Goal: Task Accomplishment & Management: Manage account settings

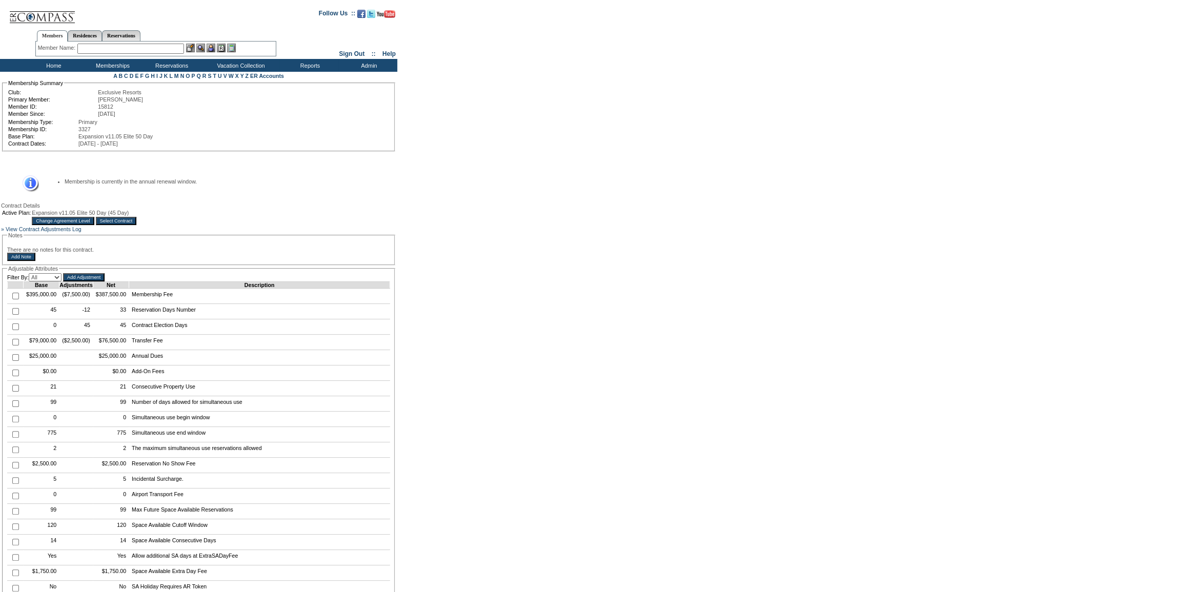
click at [137, 222] on input "Select Contract" at bounding box center [116, 221] width 41 height 8
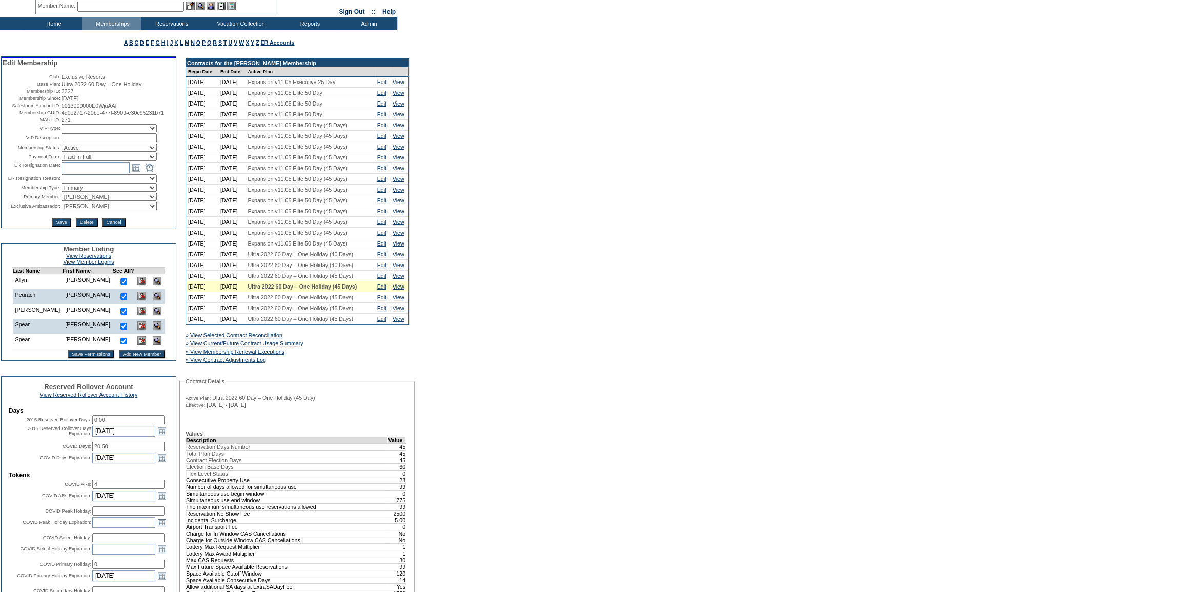
scroll to position [93, 0]
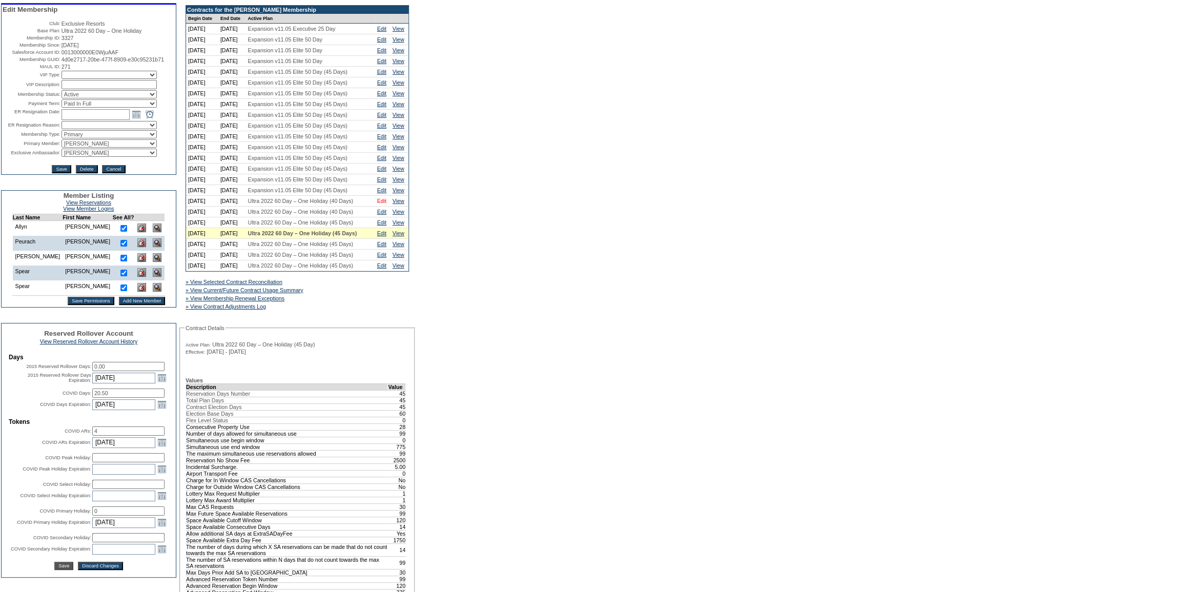
click at [379, 204] on link "Edit" at bounding box center [381, 201] width 9 height 6
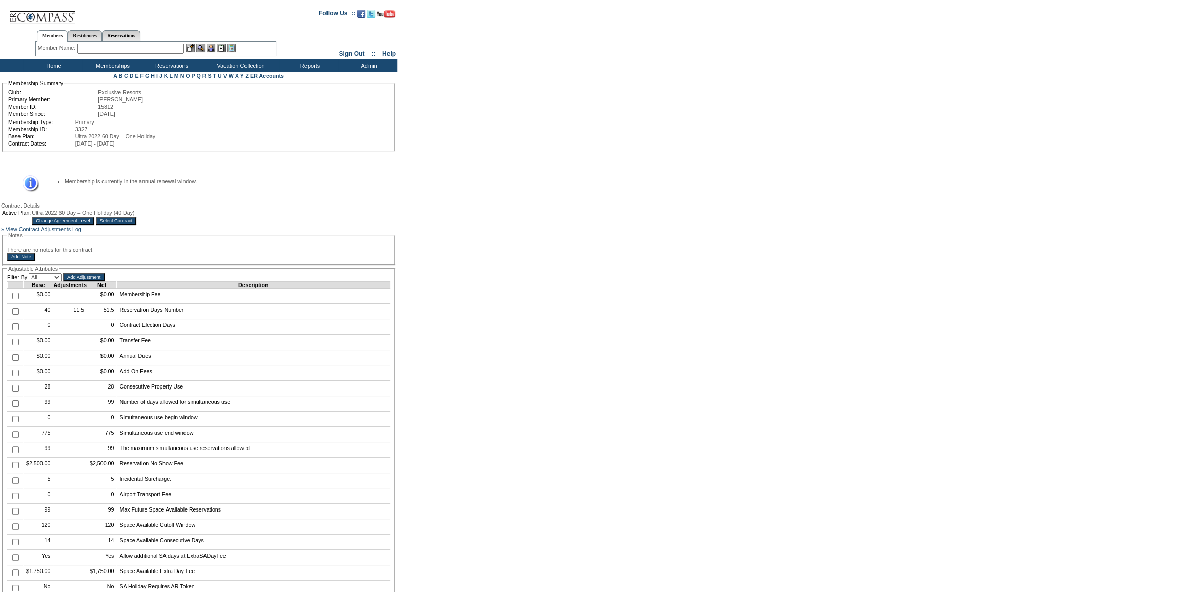
click at [137, 223] on input "Select Contract" at bounding box center [116, 221] width 41 height 8
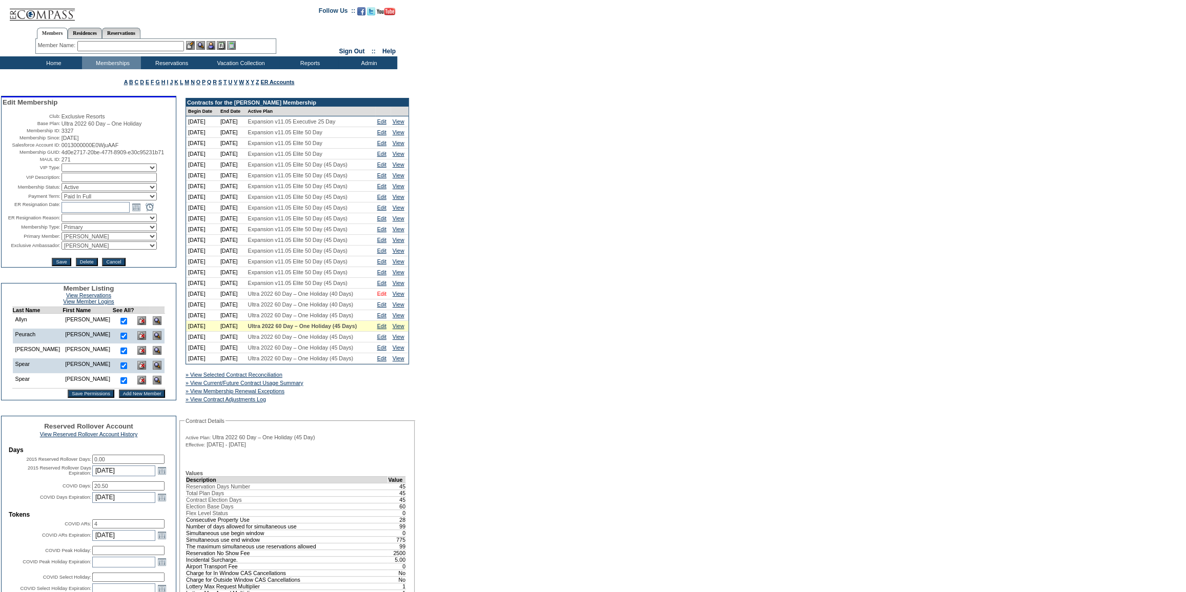
click at [383, 297] on link "Edit" at bounding box center [381, 294] width 9 height 6
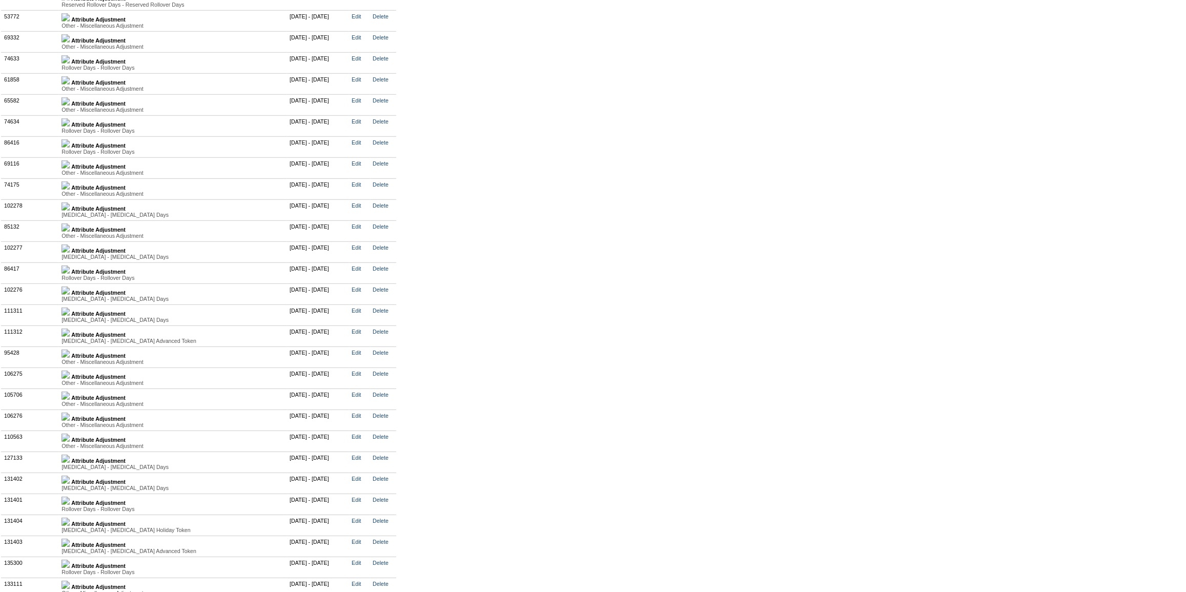
scroll to position [2333, 0]
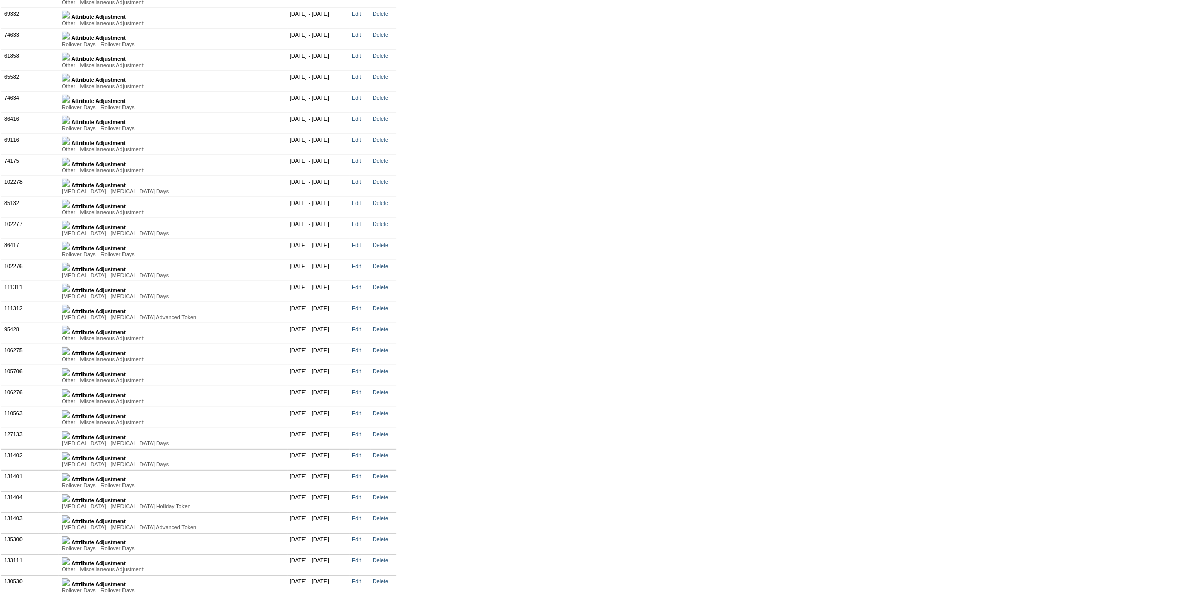
click at [70, 271] on img at bounding box center [65, 267] width 8 height 8
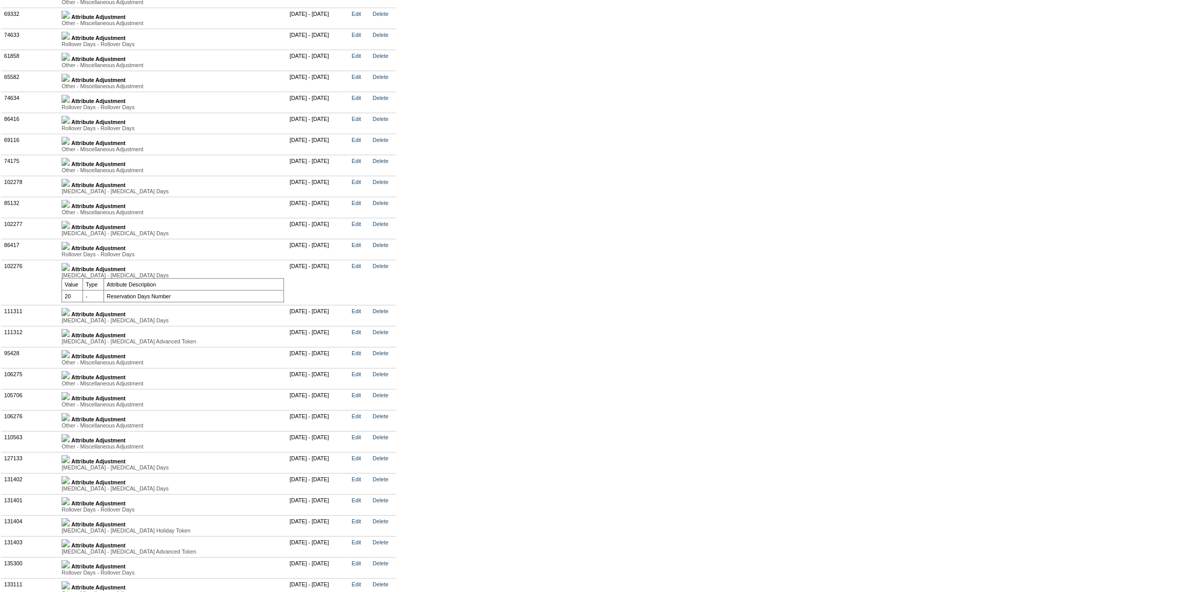
click at [70, 316] on img at bounding box center [65, 312] width 8 height 8
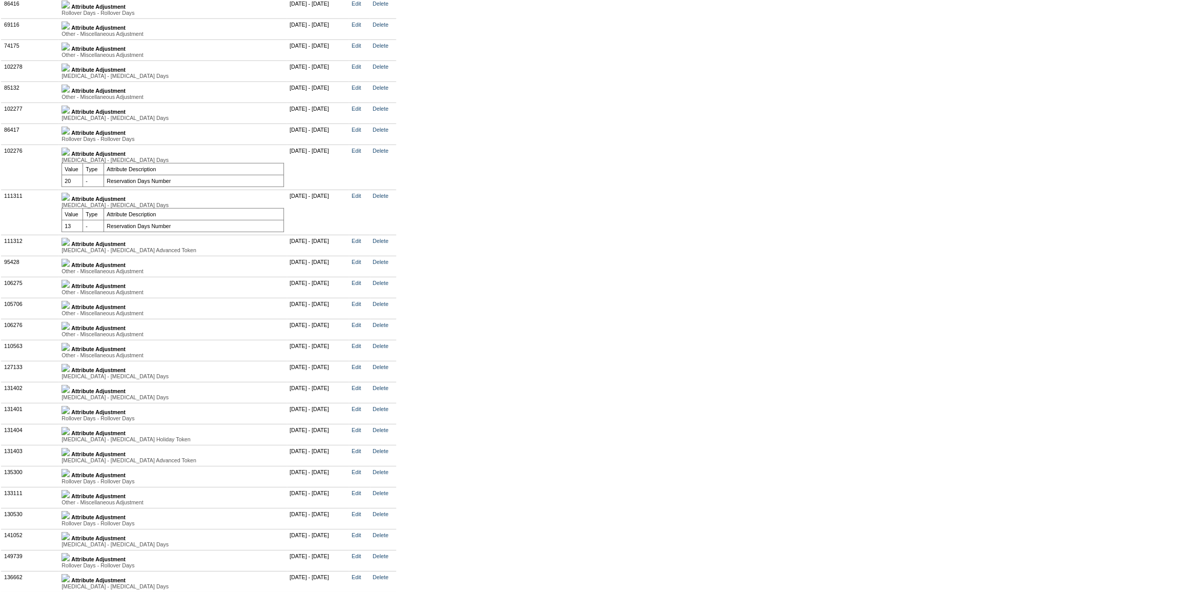
scroll to position [2473, 0]
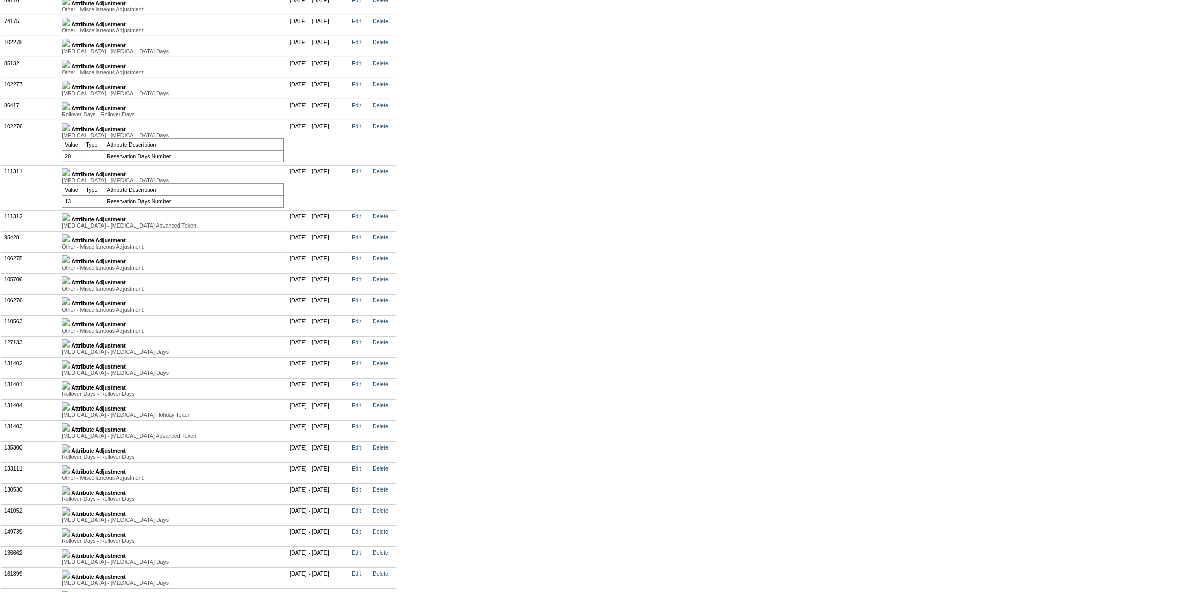
click at [76, 252] on td "Attribute Adjustment Other - Miscellaneous Adjustment Value Type Attribute Desc…" at bounding box center [173, 241] width 228 height 21
click at [70, 242] on img at bounding box center [65, 238] width 8 height 8
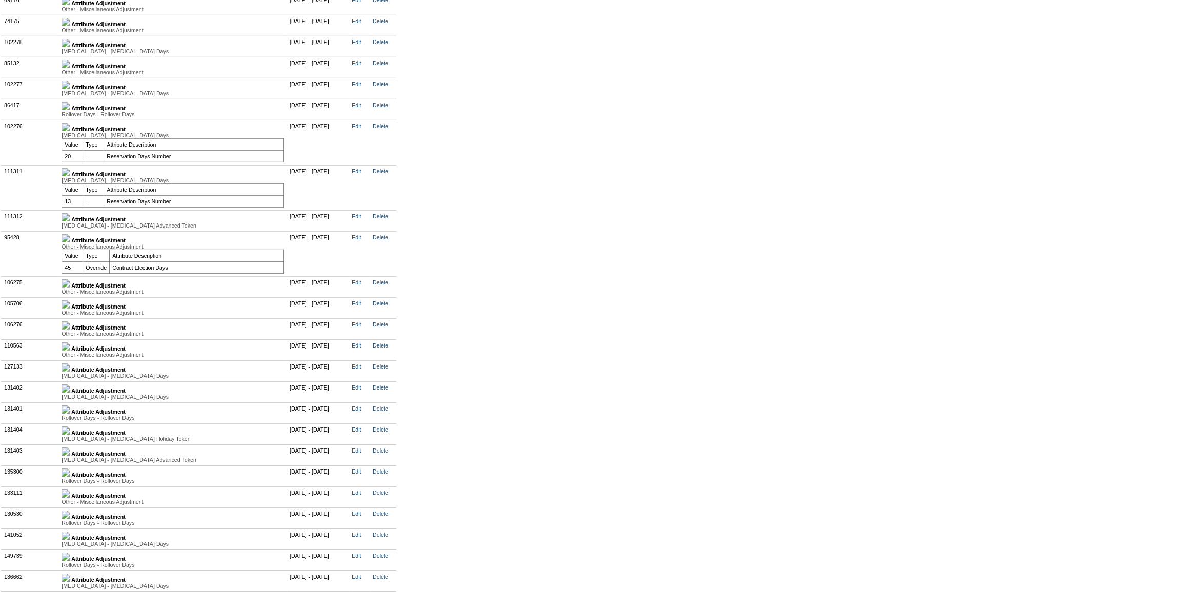
click at [72, 231] on td "Attribute Adjustment [MEDICAL_DATA] - [MEDICAL_DATA] Advanced Token Value Type …" at bounding box center [173, 220] width 228 height 21
click at [70, 221] on img at bounding box center [65, 217] width 8 height 8
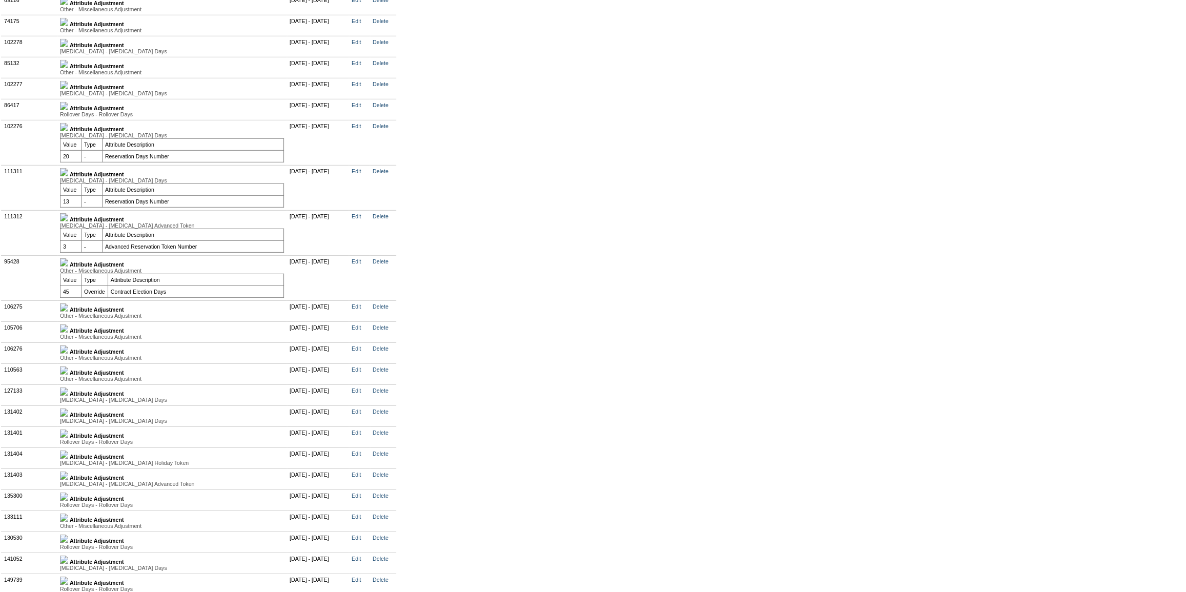
click at [68, 312] on img at bounding box center [64, 307] width 8 height 8
click at [68, 357] on img at bounding box center [64, 352] width 8 height 8
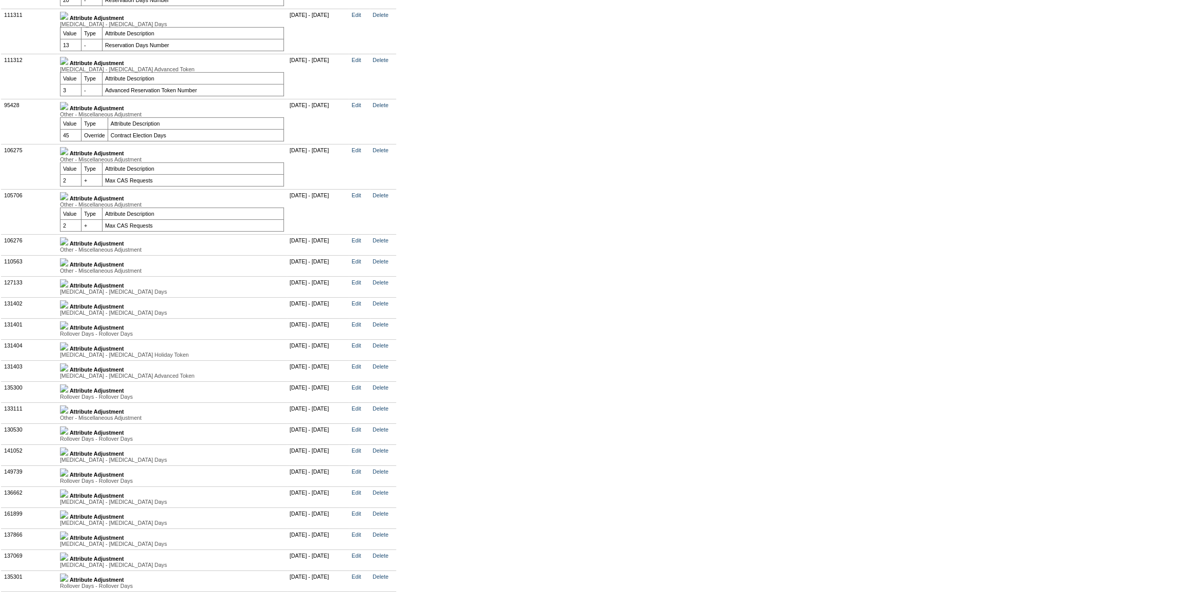
scroll to position [2659, 0]
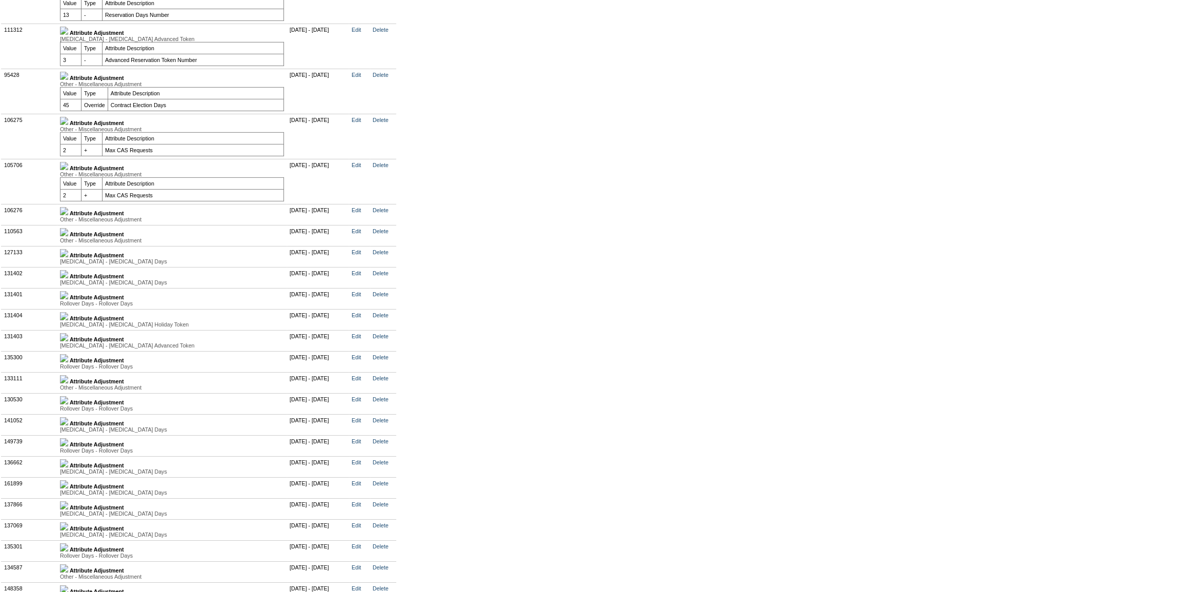
click at [68, 278] on img at bounding box center [64, 274] width 8 height 8
click at [68, 257] on img at bounding box center [64, 253] width 8 height 8
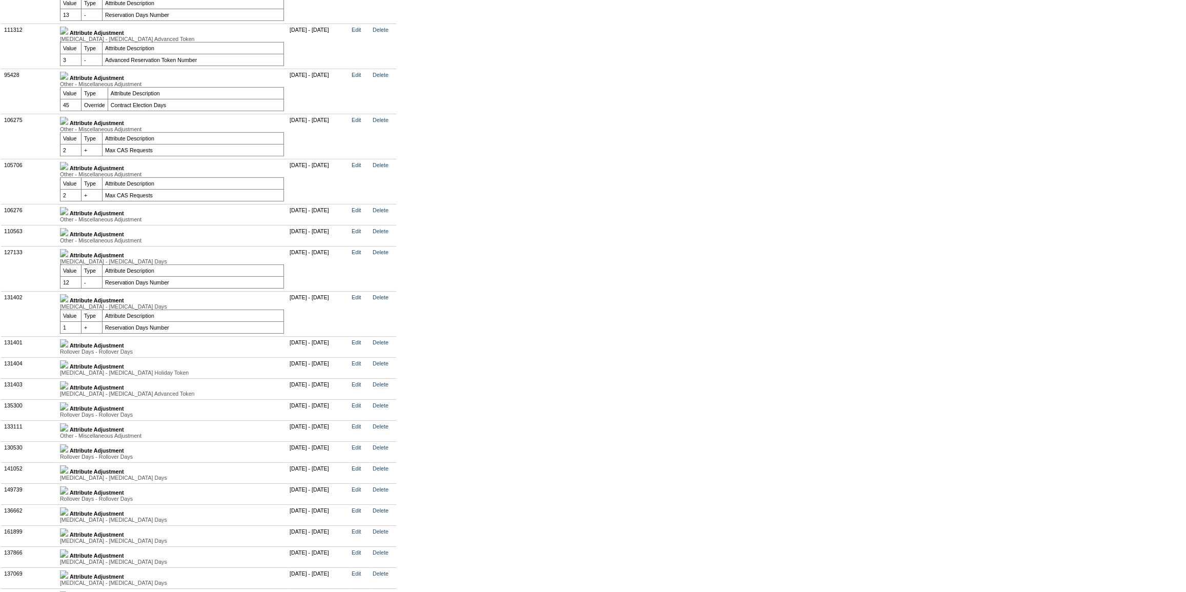
click at [68, 236] on img at bounding box center [64, 232] width 8 height 8
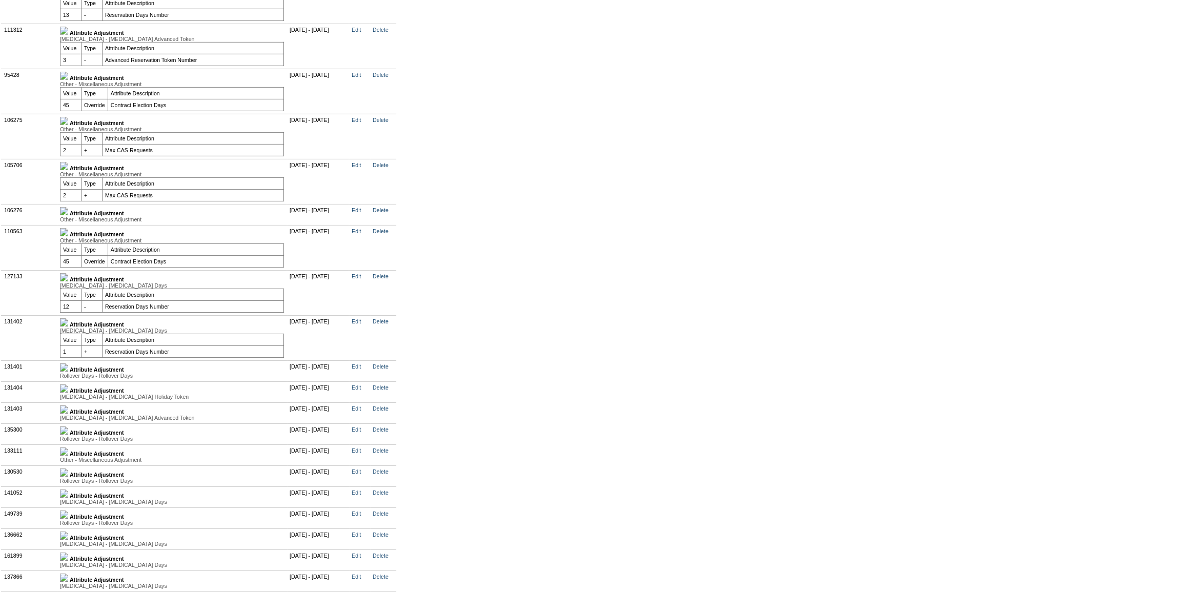
click at [68, 371] on img at bounding box center [64, 367] width 8 height 8
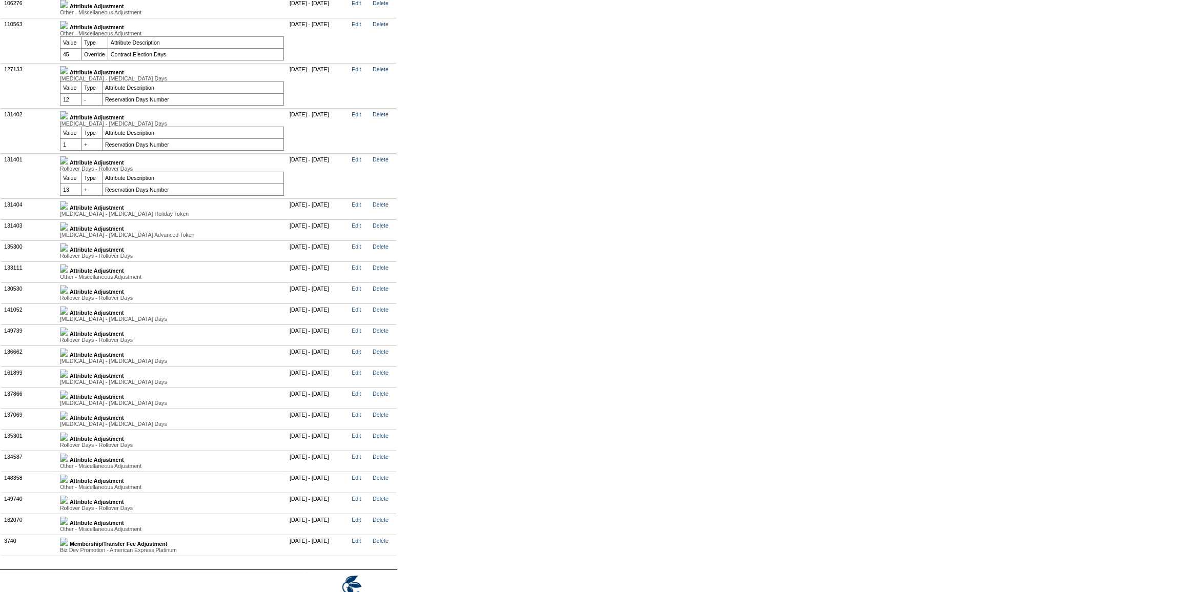
scroll to position [2892, 0]
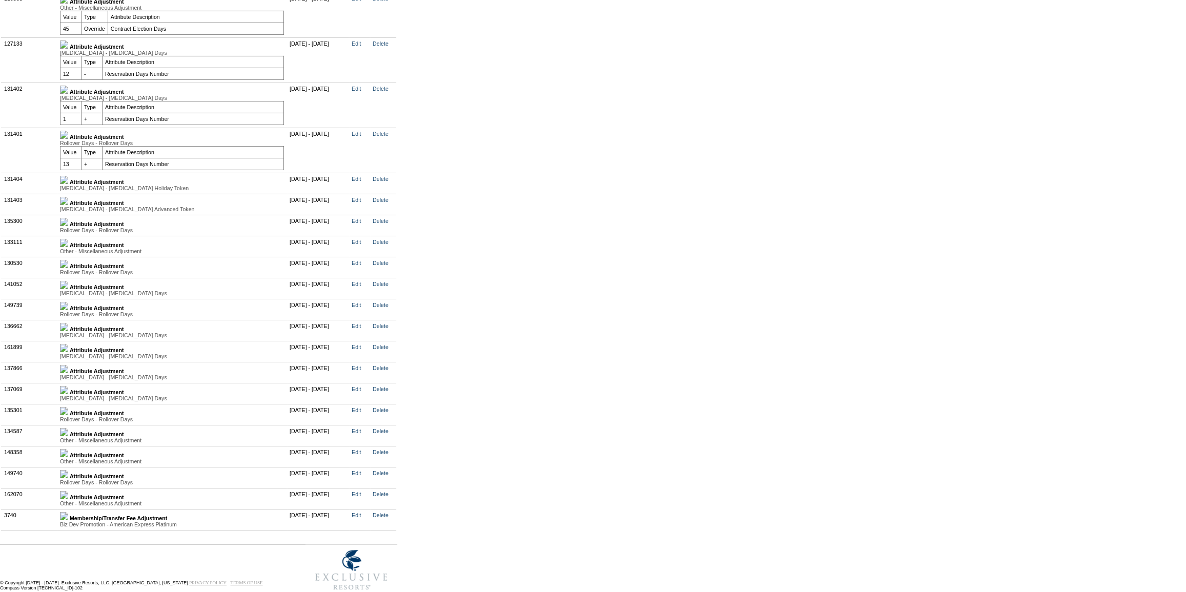
click at [68, 184] on img at bounding box center [64, 180] width 8 height 8
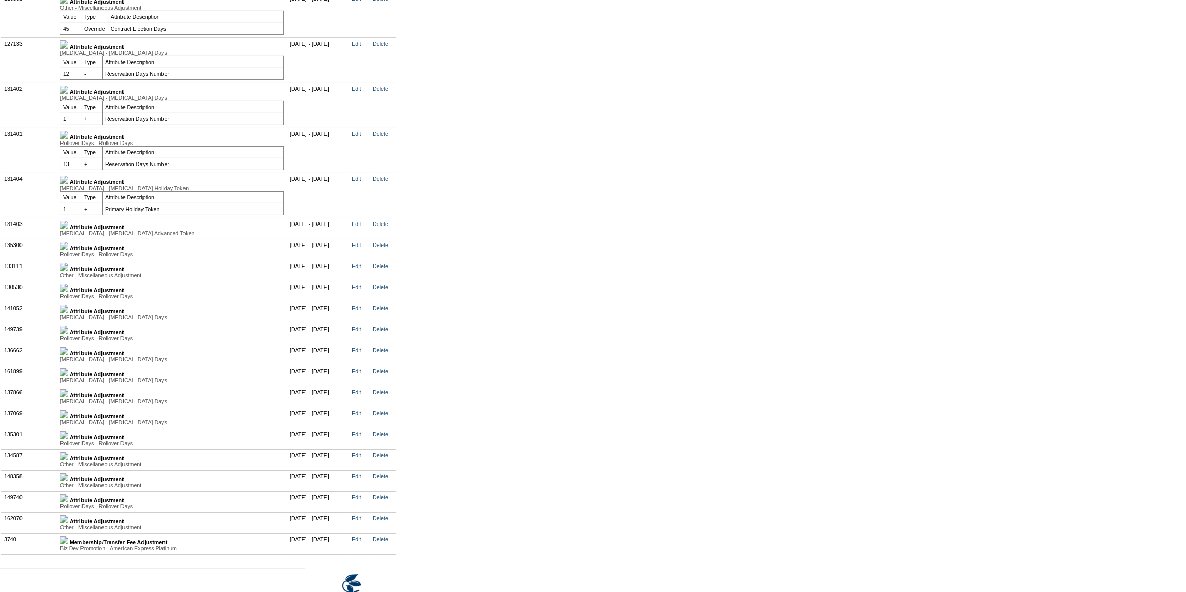
click at [68, 229] on img at bounding box center [64, 225] width 8 height 8
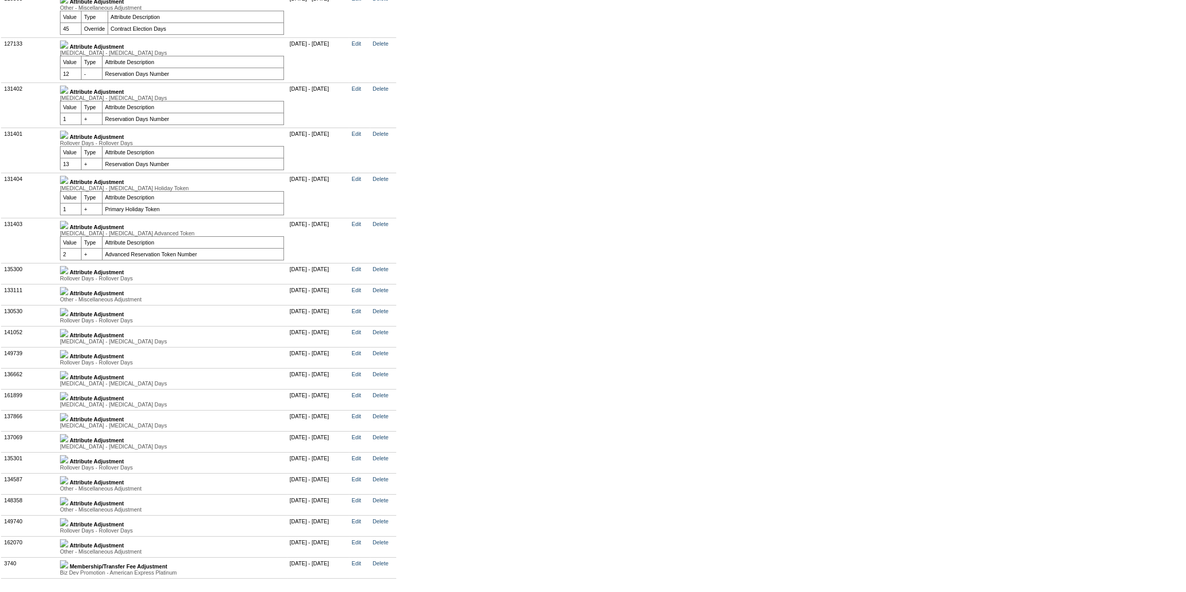
click at [68, 274] on img at bounding box center [64, 270] width 8 height 8
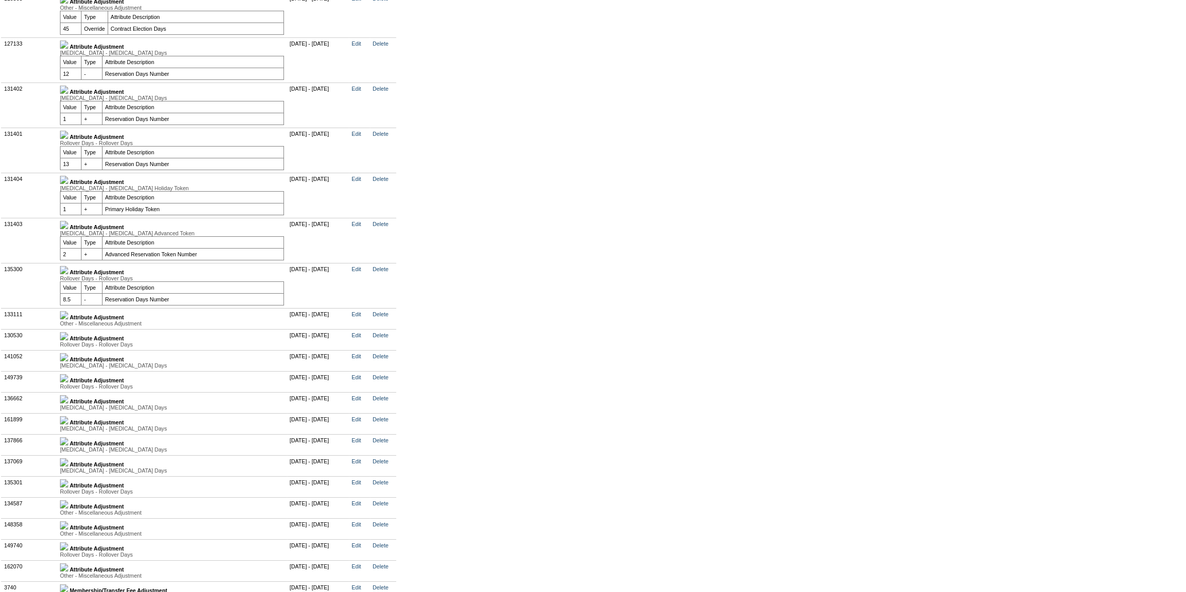
click at [68, 319] on img at bounding box center [64, 315] width 8 height 8
click at [361, 317] on link "Edit" at bounding box center [355, 314] width 9 height 6
